Goal: Information Seeking & Learning: Learn about a topic

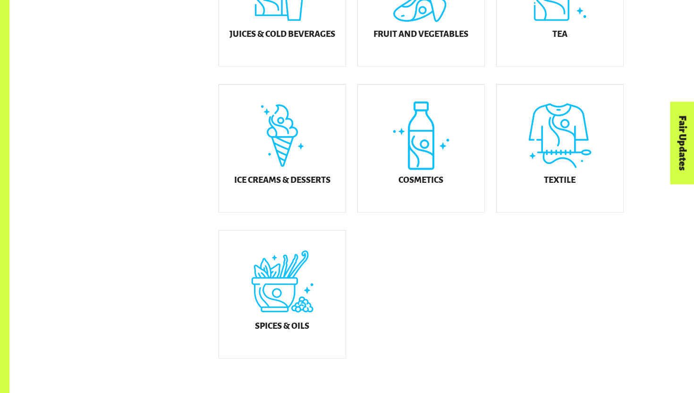
scroll to position [516, 0]
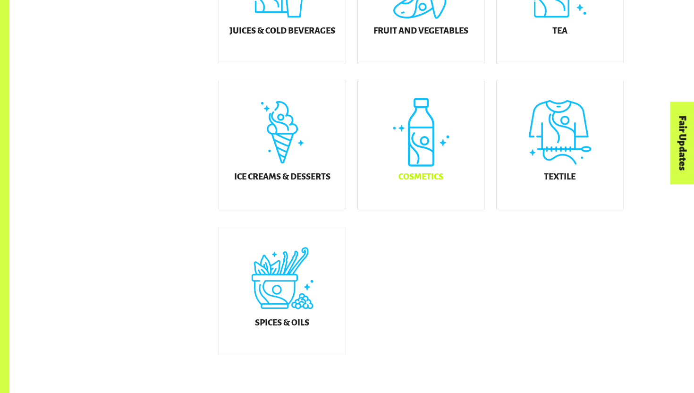
click at [444, 152] on div "Cosmetics" at bounding box center [421, 144] width 126 height 127
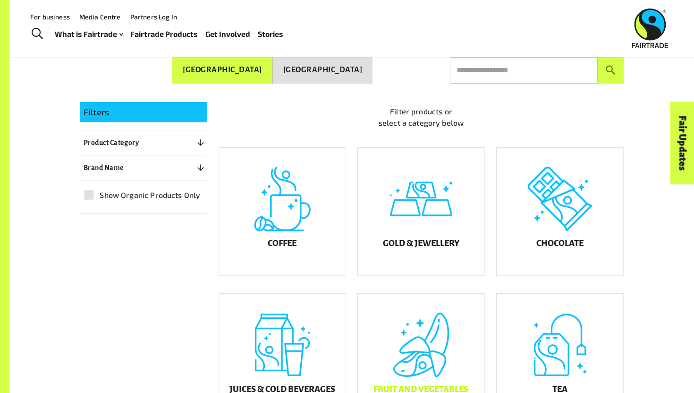
scroll to position [159, 0]
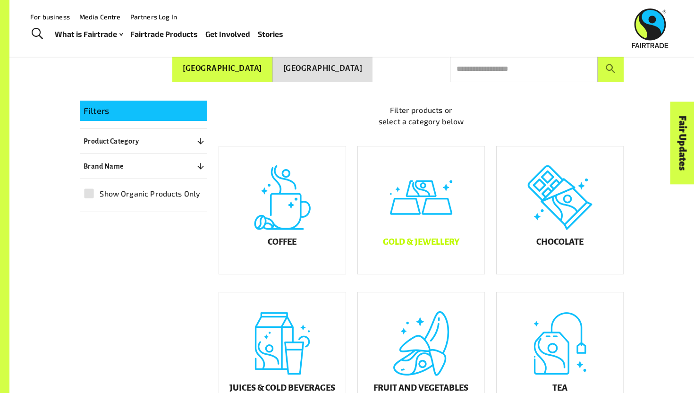
click at [428, 246] on h5 "Gold & Jewellery" at bounding box center [421, 241] width 76 height 9
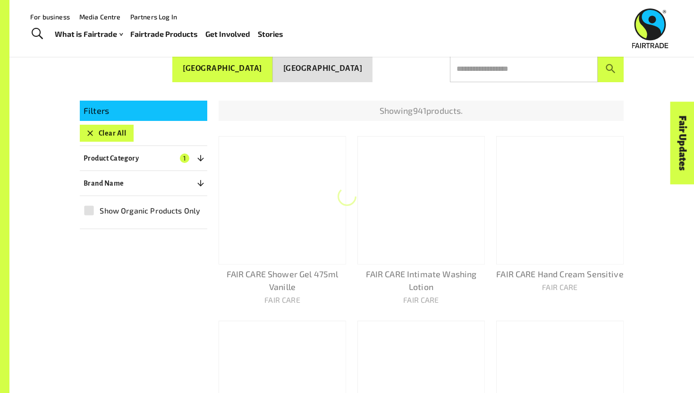
scroll to position [168, 0]
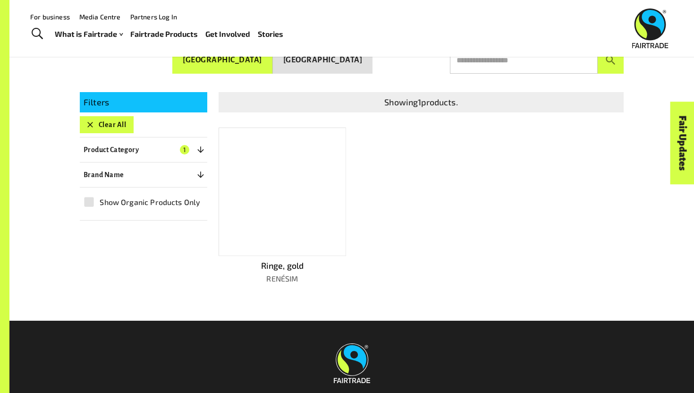
click at [351, 64] on button "[GEOGRAPHIC_DATA]" at bounding box center [323, 60] width 100 height 27
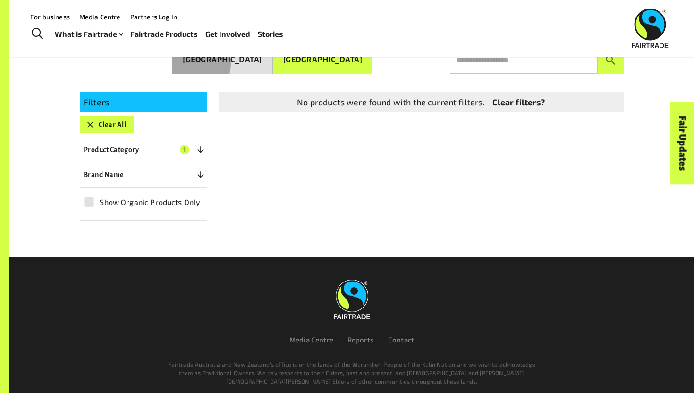
click at [270, 59] on button "[GEOGRAPHIC_DATA]" at bounding box center [222, 60] width 100 height 27
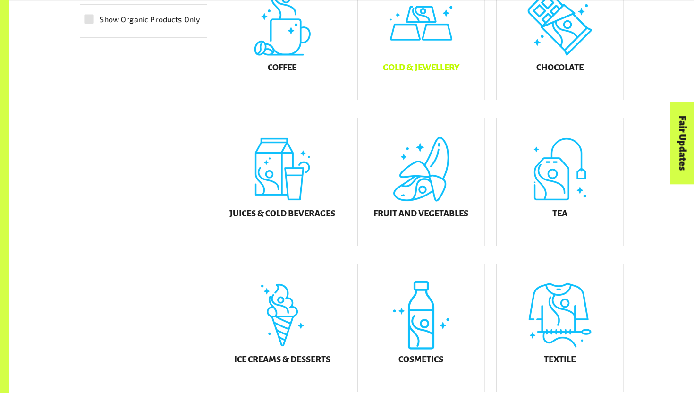
scroll to position [339, 0]
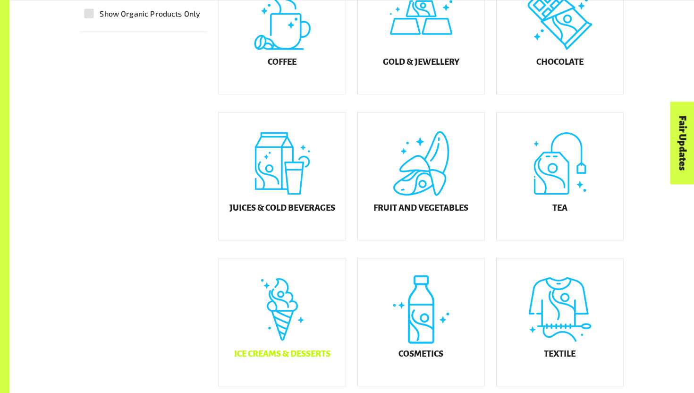
click at [279, 356] on h5 "Ice Creams & Desserts" at bounding box center [282, 353] width 96 height 9
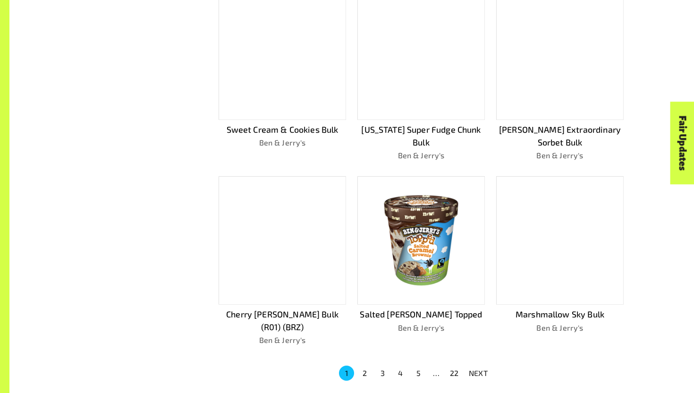
scroll to position [490, 0]
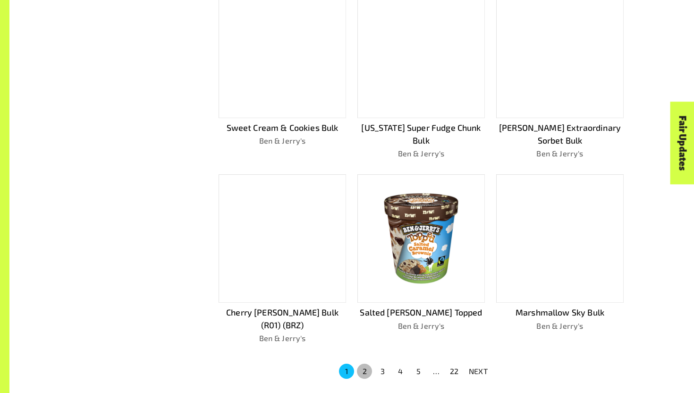
click at [364, 363] on button "2" at bounding box center [364, 370] width 15 height 15
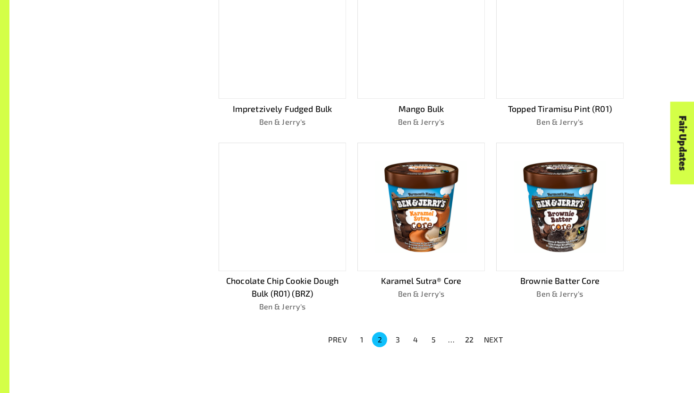
scroll to position [500, 0]
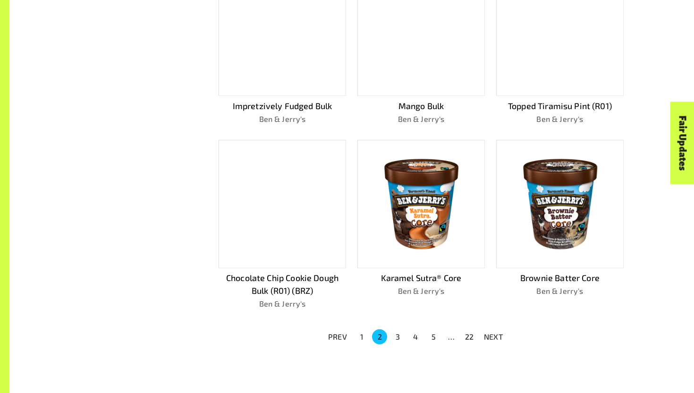
click at [308, 271] on p "Chocolate Chip Cookie Dough Bulk (R01) (BRZ)" at bounding box center [281, 283] width 127 height 25
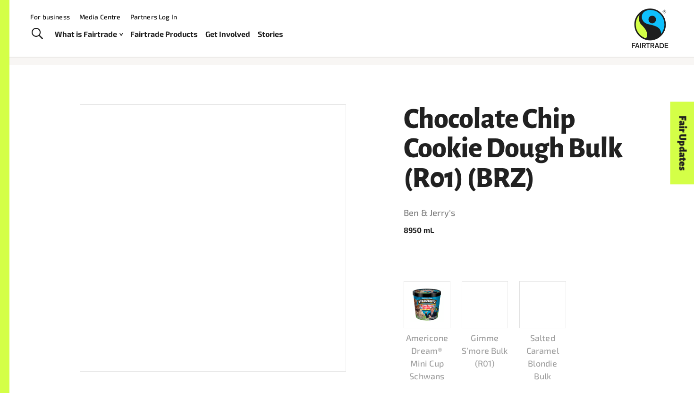
scroll to position [106, 0]
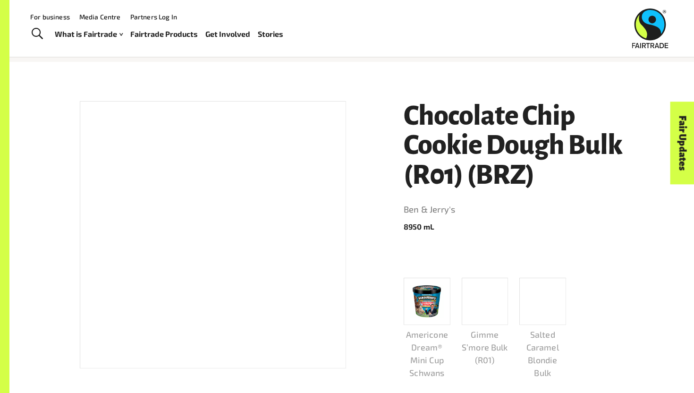
click at [259, 219] on div at bounding box center [213, 234] width 266 height 267
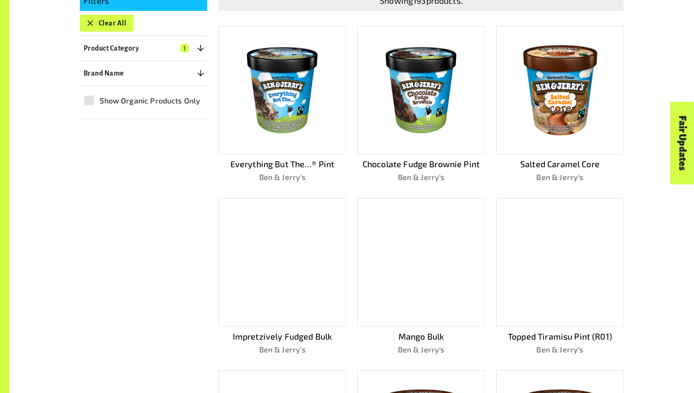
scroll to position [269, 0]
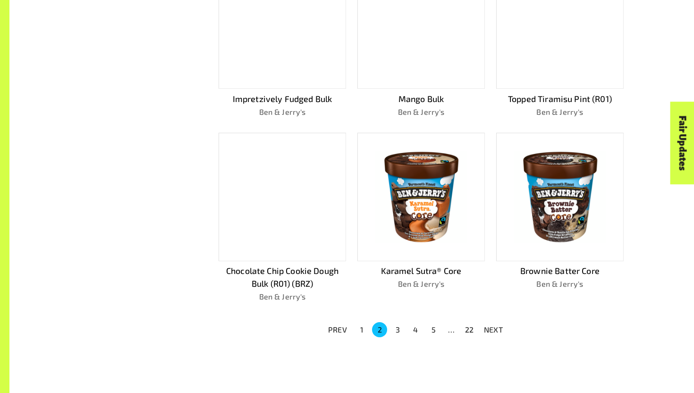
click at [293, 266] on p "Chocolate Chip Cookie Dough Bulk (R01) (BRZ)" at bounding box center [281, 276] width 127 height 25
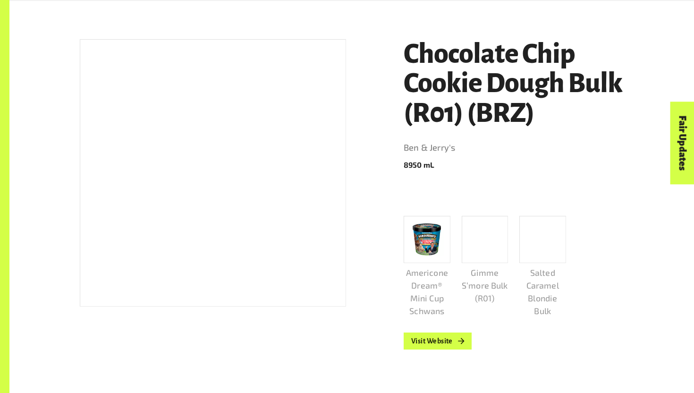
scroll to position [204, 0]
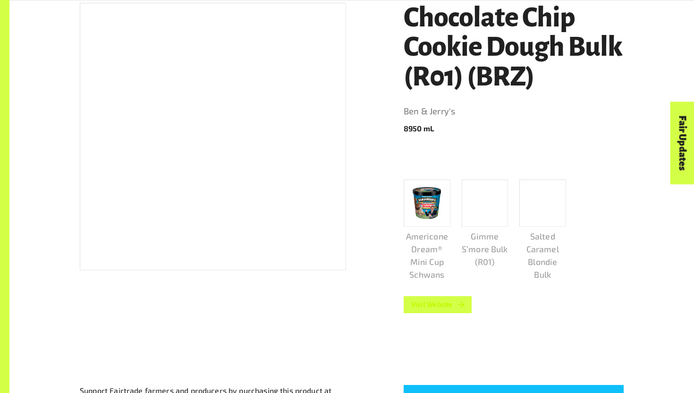
click at [454, 304] on link "Visit Website" at bounding box center [437, 304] width 68 height 17
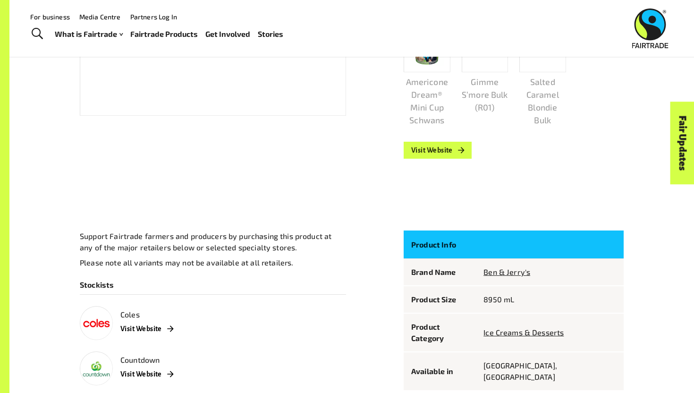
scroll to position [310, 0]
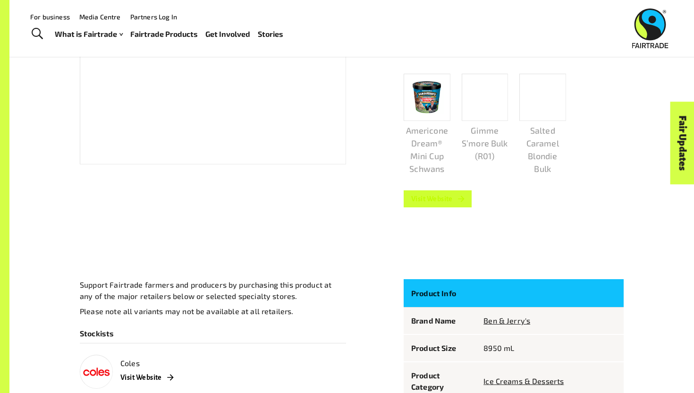
click at [431, 194] on link "Visit Website" at bounding box center [437, 198] width 68 height 17
